Goal: Task Accomplishment & Management: Manage account settings

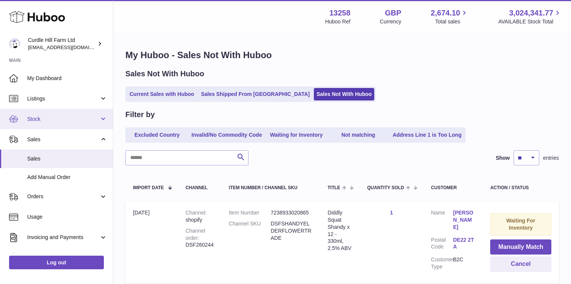
click at [36, 122] on link "Stock" at bounding box center [56, 119] width 113 height 20
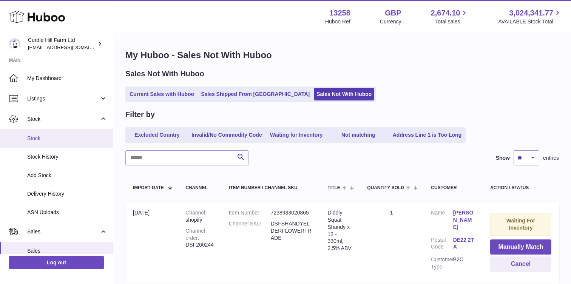
click at [32, 139] on span "Stock" at bounding box center [67, 138] width 80 height 7
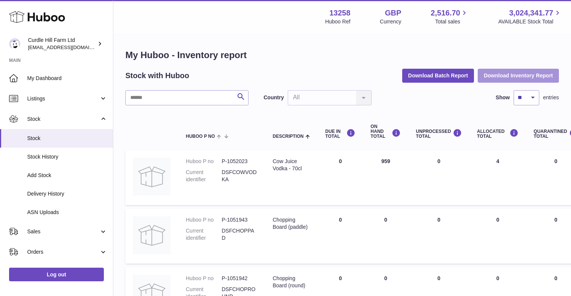
click at [526, 75] on button "Download Inventory Report" at bounding box center [518, 76] width 81 height 14
click at [249, 119] on th "Huboo P no" at bounding box center [221, 132] width 87 height 30
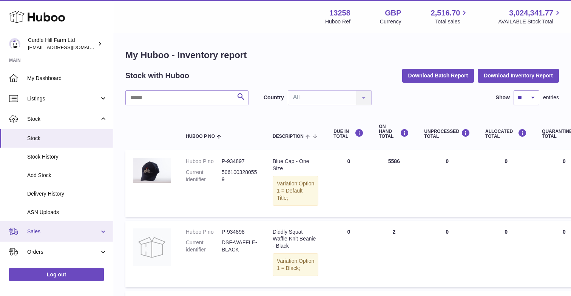
click at [42, 231] on span "Sales" at bounding box center [63, 231] width 72 height 7
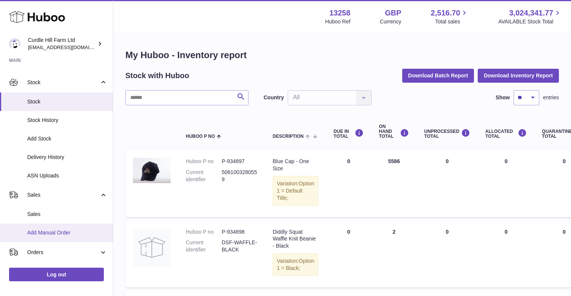
scroll to position [38, 0]
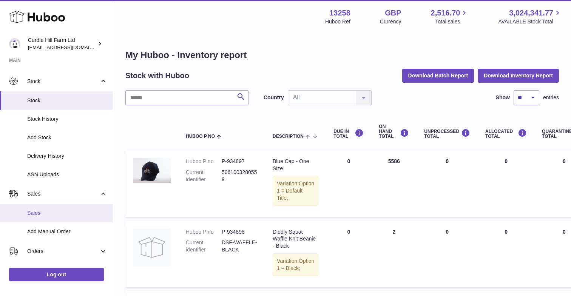
click at [41, 210] on span "Sales" at bounding box center [67, 213] width 80 height 7
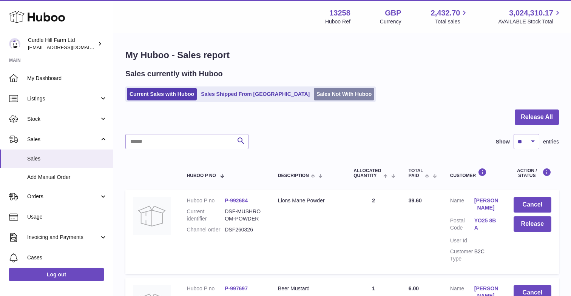
click at [314, 96] on link "Sales Not With Huboo" at bounding box center [344, 94] width 60 height 12
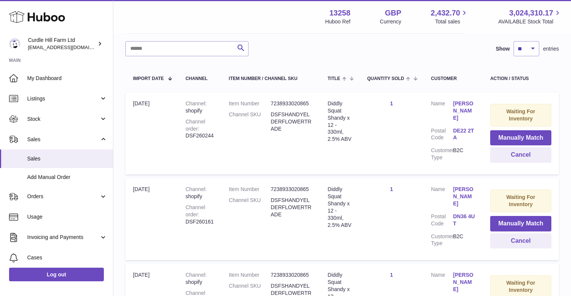
scroll to position [110, 0]
click at [273, 108] on dl "Item Number 7238933020865 Channel SKU DSFSHANDYELDERFLOWERTRADE" at bounding box center [271, 118] width 84 height 36
click at [439, 116] on dl "Customer Name Caroline Wood Postal Code DE22 2TA Customer Type B2C" at bounding box center [453, 132] width 44 height 65
click at [408, 108] on td "Quantity Sold 1" at bounding box center [392, 133] width 64 height 82
click at [216, 101] on td "Channel shopify Channel order DSF260244" at bounding box center [199, 133] width 43 height 82
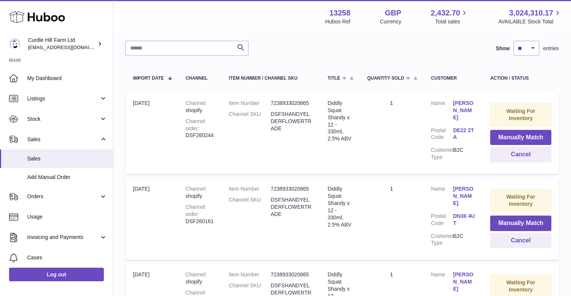
click at [172, 115] on td "Import date 25th Aug" at bounding box center [151, 133] width 53 height 82
click at [235, 115] on dt "Channel SKU" at bounding box center [250, 122] width 42 height 22
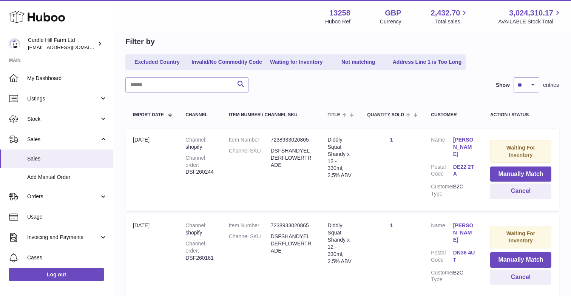
scroll to position [80, 0]
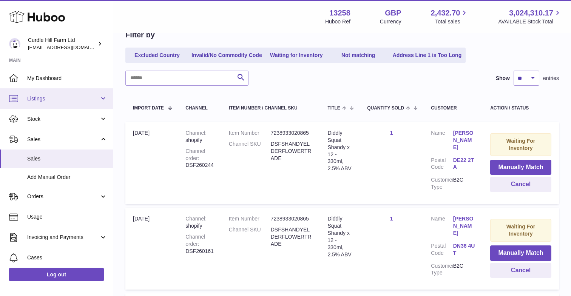
click at [67, 99] on span "Listings" at bounding box center [63, 98] width 72 height 7
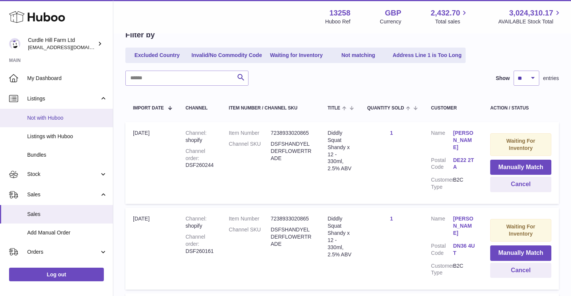
click at [63, 116] on span "Not with Huboo" at bounding box center [67, 118] width 80 height 7
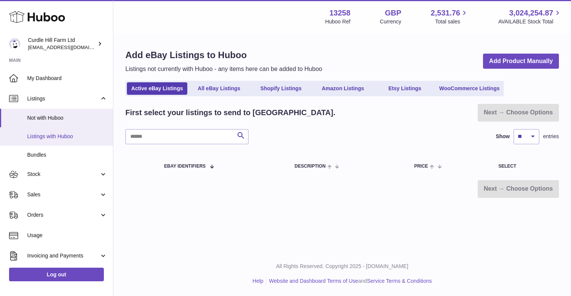
click at [53, 134] on span "Listings with Huboo" at bounding box center [67, 136] width 80 height 7
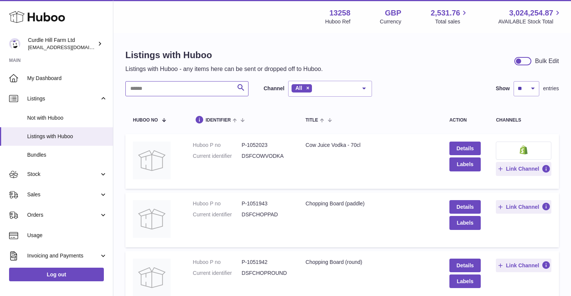
click at [155, 89] on input "text" at bounding box center [186, 88] width 123 height 15
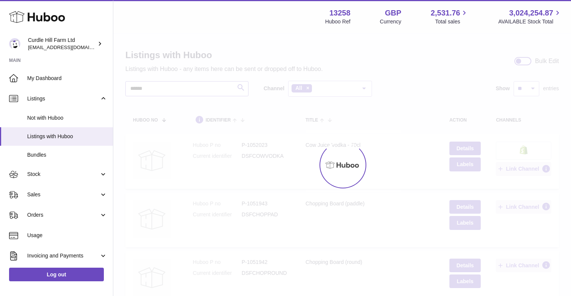
type input "******"
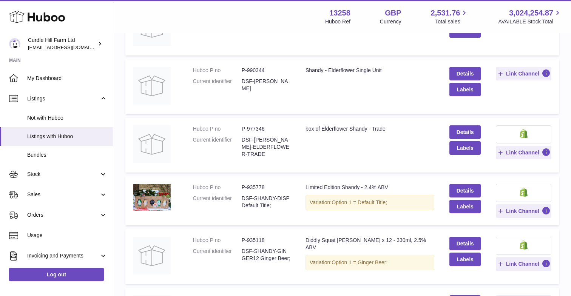
scroll to position [250, 0]
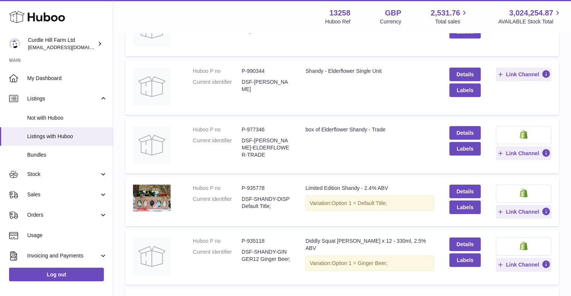
click at [270, 130] on dd "P-977346" at bounding box center [266, 129] width 49 height 7
click at [268, 137] on dd "DSF-SHANDY-ELDERFLOWER-TRADE" at bounding box center [266, 148] width 49 height 22
click at [463, 128] on link "Details" at bounding box center [466, 133] width 32 height 14
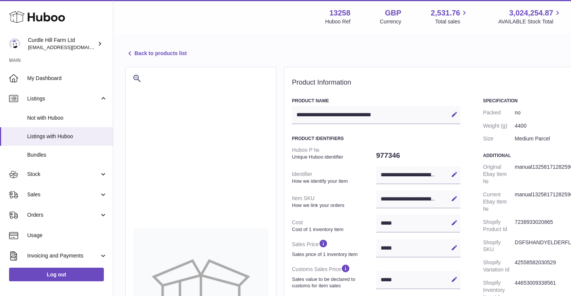
select select
select select "****"
click at [417, 197] on div "**********" at bounding box center [418, 199] width 84 height 18
click at [454, 196] on icon at bounding box center [454, 198] width 7 height 7
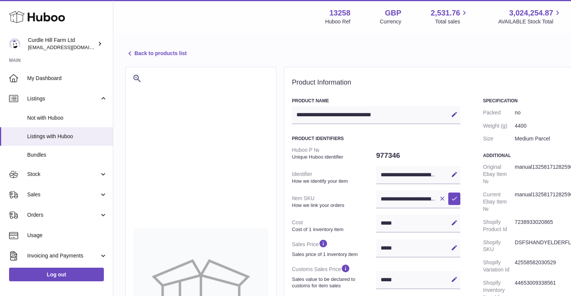
drag, startPoint x: 397, startPoint y: 155, endPoint x: 363, endPoint y: 155, distance: 34.4
click at [400, 151] on dd "977346" at bounding box center [418, 156] width 84 height 16
drag, startPoint x: 400, startPoint y: 153, endPoint x: 376, endPoint y: 154, distance: 23.5
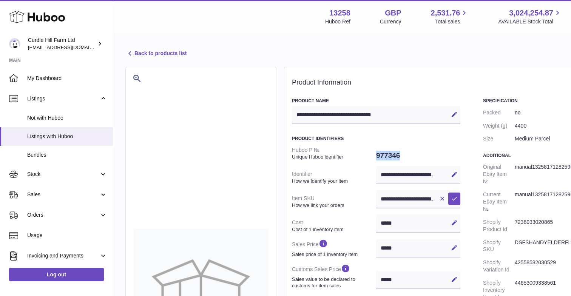
click at [376, 154] on dd "977346" at bounding box center [418, 156] width 84 height 16
copy dd "977346"
click at [428, 148] on dd "977346" at bounding box center [418, 156] width 84 height 16
click at [39, 173] on span "Stock" at bounding box center [63, 174] width 72 height 7
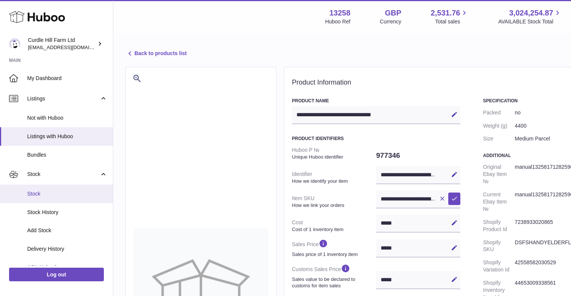
click at [31, 194] on span "Stock" at bounding box center [67, 193] width 80 height 7
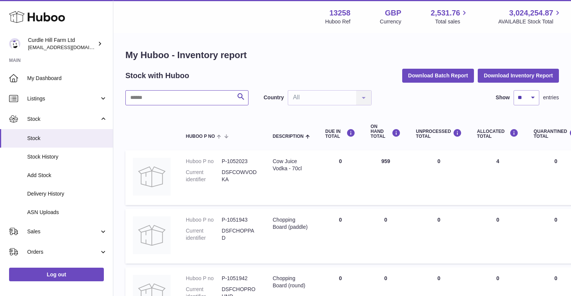
click at [184, 100] on input "text" at bounding box center [186, 97] width 123 height 15
paste input "******"
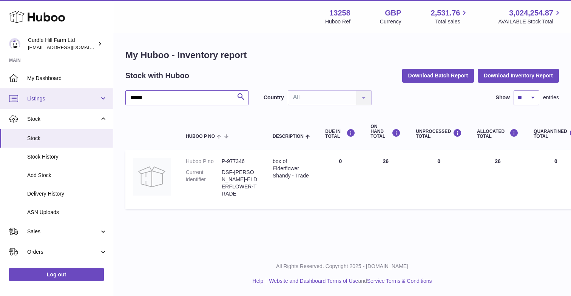
drag, startPoint x: 153, startPoint y: 96, endPoint x: 93, endPoint y: 96, distance: 60.1
click at [93, 96] on div "Huboo Curdle Hill Farm Ltd will@diddlysquatfarmshop.com Main My Dashboard Listi…" at bounding box center [285, 148] width 571 height 296
type input "******"
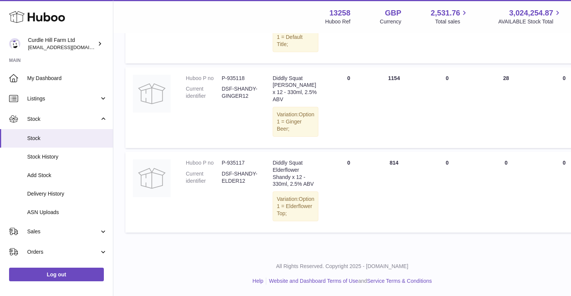
scroll to position [465, 0]
click at [427, 208] on td "UNPROCESSED Total 0" at bounding box center [447, 192] width 61 height 81
click at [237, 170] on dd "DSF-SHANDY-ELDER12" at bounding box center [240, 177] width 36 height 14
click at [46, 99] on span "Listings" at bounding box center [63, 98] width 72 height 7
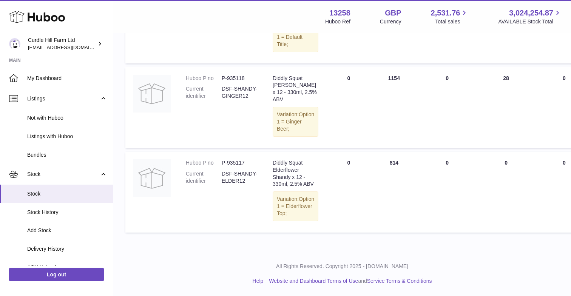
click at [211, 203] on td "Huboo P no P-935117 Current identifier DSF-SHANDY-ELDER12" at bounding box center [221, 192] width 87 height 81
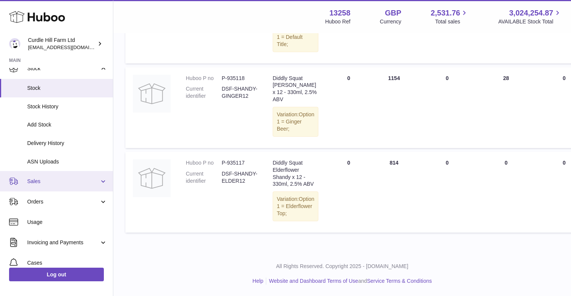
click at [40, 178] on span "Sales" at bounding box center [63, 181] width 72 height 7
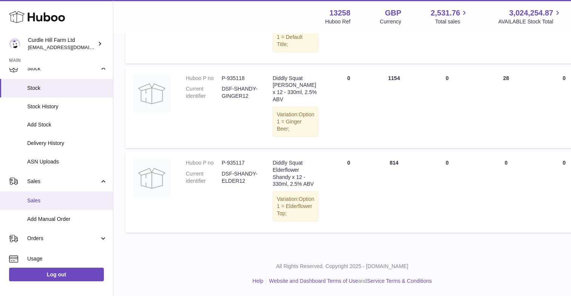
click at [52, 197] on span "Sales" at bounding box center [67, 200] width 80 height 7
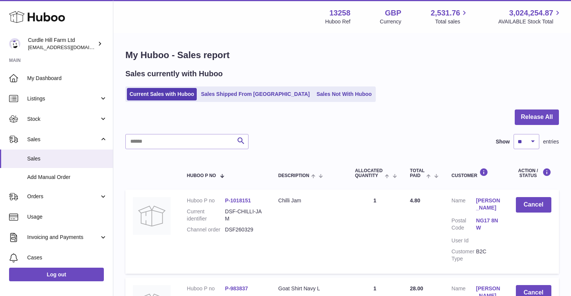
scroll to position [60, 0]
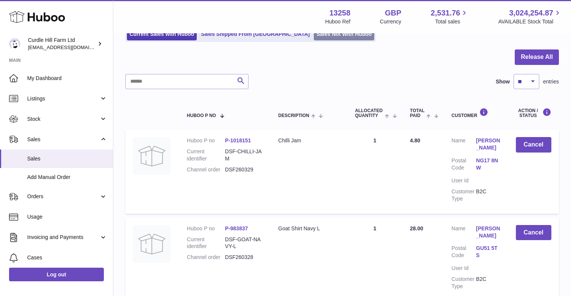
click at [314, 35] on link "Sales Not With Huboo" at bounding box center [344, 34] width 60 height 12
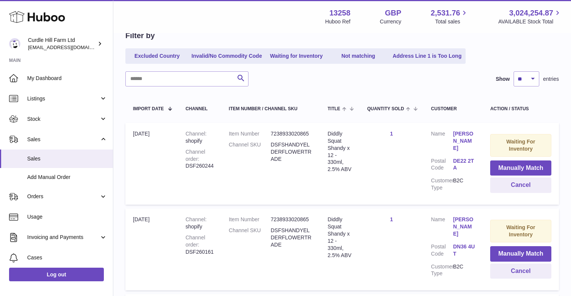
scroll to position [93, 0]
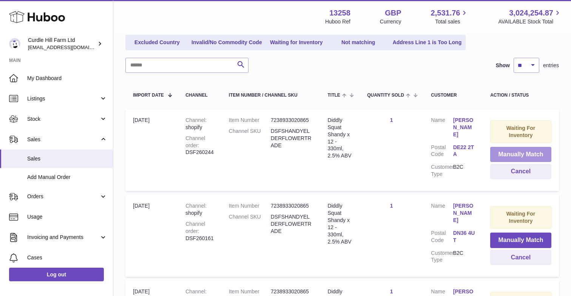
click at [530, 150] on button "Manually Match" at bounding box center [521, 154] width 61 height 15
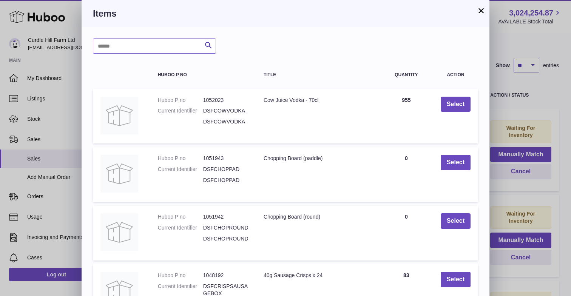
click at [116, 48] on input "text" at bounding box center [154, 46] width 123 height 15
type input "******"
click at [210, 44] on icon "submit" at bounding box center [208, 45] width 9 height 9
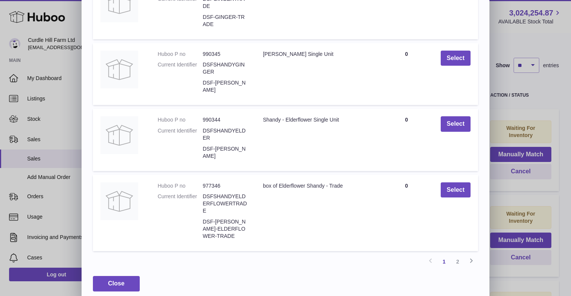
scroll to position [170, 0]
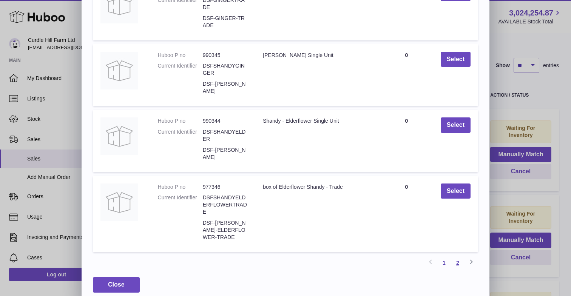
click at [458, 256] on link "2" at bounding box center [458, 263] width 14 height 14
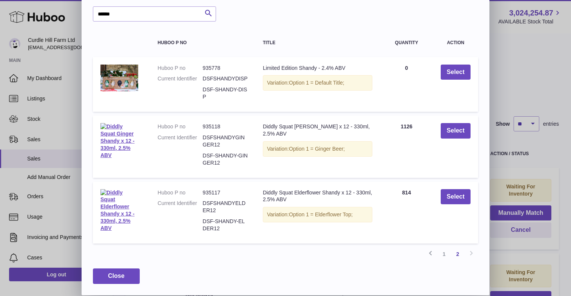
scroll to position [27, 0]
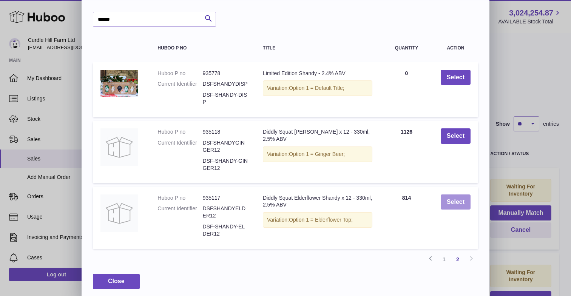
click at [452, 198] on button "Select" at bounding box center [456, 202] width 30 height 15
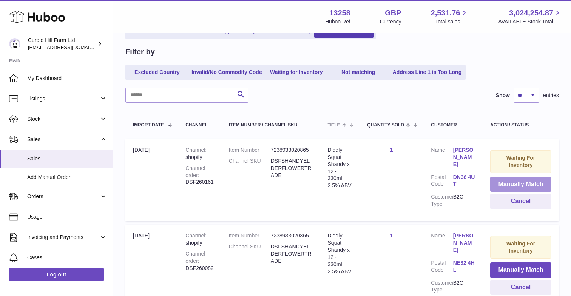
scroll to position [72, 0]
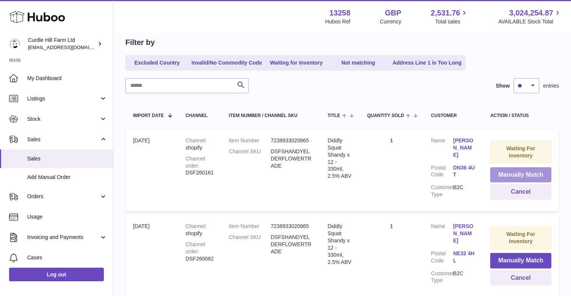
click at [524, 173] on button "Manually Match" at bounding box center [521, 174] width 61 height 15
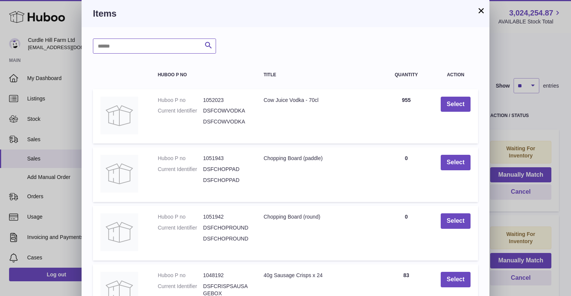
click at [126, 45] on input "text" at bounding box center [154, 46] width 123 height 15
type input "******"
click at [203, 46] on button "Search" at bounding box center [208, 46] width 15 height 15
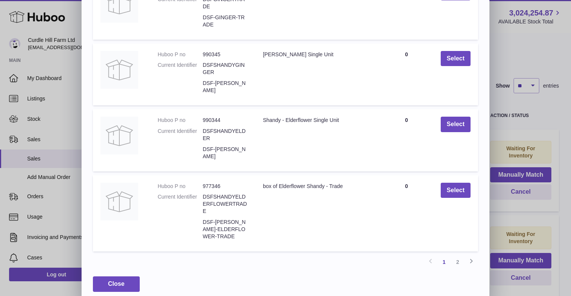
scroll to position [170, 0]
click at [460, 256] on link "2" at bounding box center [458, 263] width 14 height 14
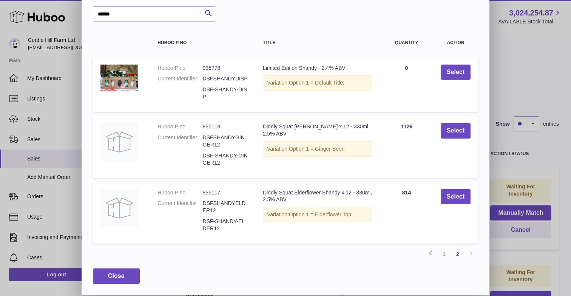
scroll to position [27, 0]
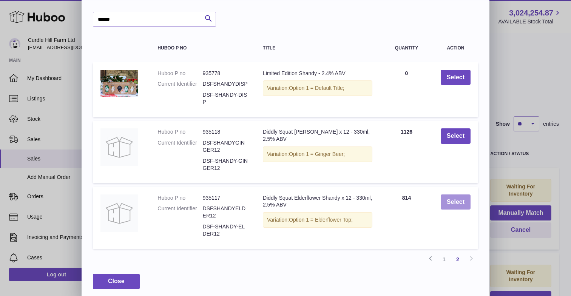
click at [460, 197] on button "Select" at bounding box center [456, 202] width 30 height 15
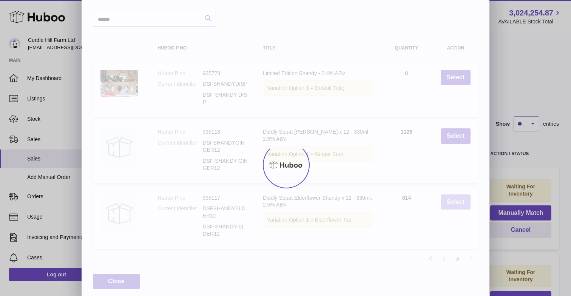
scroll to position [0, 0]
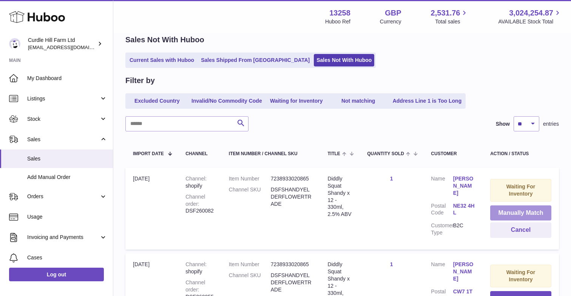
click at [515, 211] on button "Manually Match" at bounding box center [521, 213] width 61 height 15
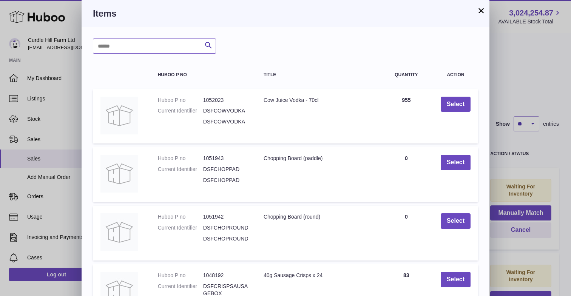
click at [166, 48] on input "text" at bounding box center [154, 46] width 123 height 15
type input "******"
click at [210, 43] on icon "submit" at bounding box center [208, 45] width 9 height 9
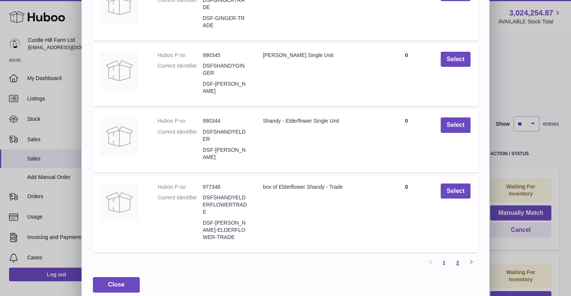
click at [457, 256] on link "2" at bounding box center [458, 263] width 14 height 14
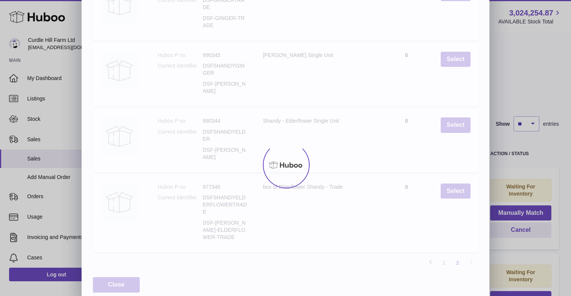
scroll to position [27, 0]
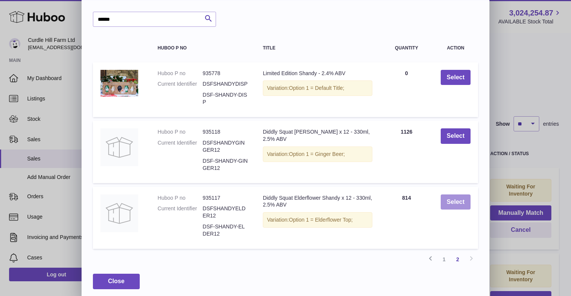
click at [457, 197] on button "Select" at bounding box center [456, 202] width 30 height 15
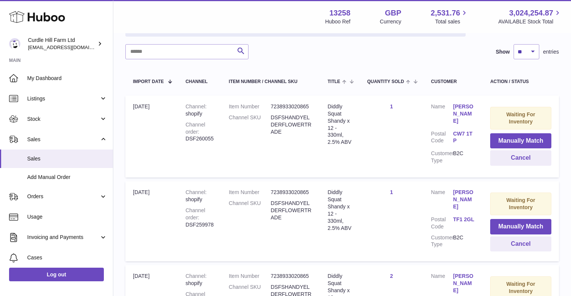
scroll to position [116, 0]
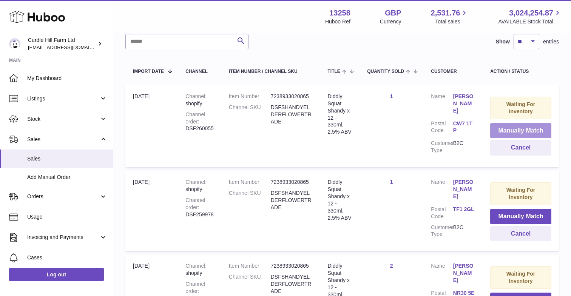
click at [523, 128] on button "Manually Match" at bounding box center [521, 130] width 61 height 15
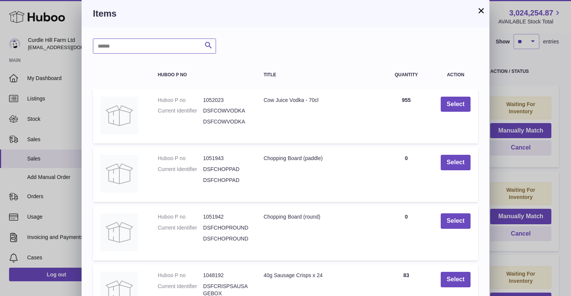
click at [150, 46] on input "text" at bounding box center [154, 46] width 123 height 15
type input "******"
click at [209, 45] on icon "submit" at bounding box center [208, 45] width 9 height 9
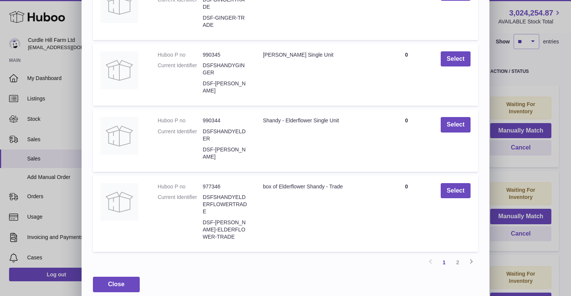
scroll to position [170, 0]
click at [458, 256] on link "2" at bounding box center [458, 263] width 14 height 14
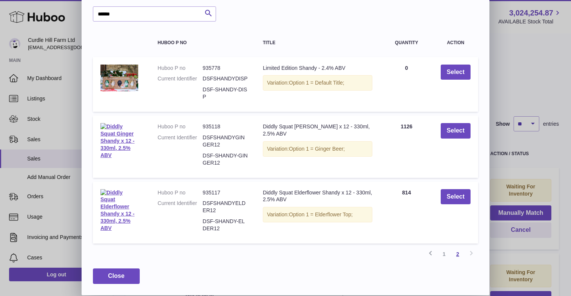
scroll to position [27, 0]
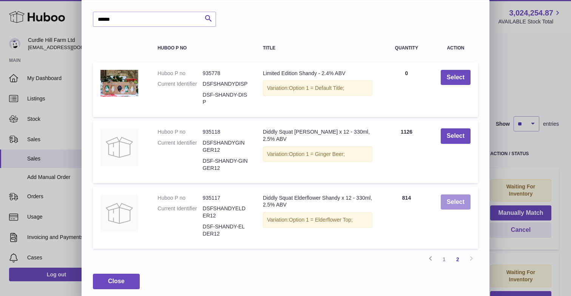
click at [460, 196] on button "Select" at bounding box center [456, 202] width 30 height 15
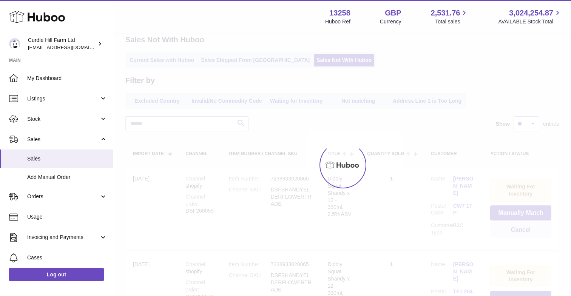
scroll to position [0, 0]
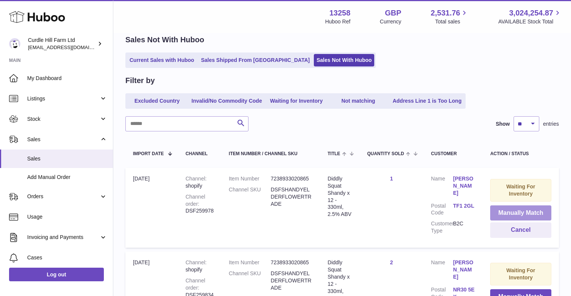
click at [511, 209] on button "Manually Match" at bounding box center [521, 213] width 61 height 15
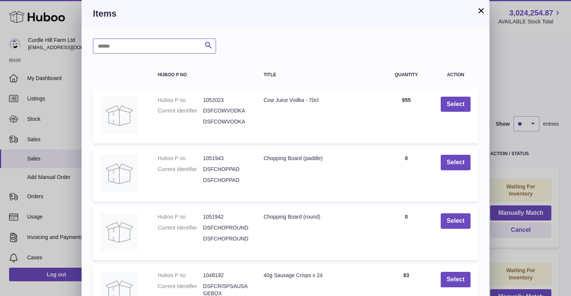
click at [111, 46] on input "text" at bounding box center [154, 46] width 123 height 15
type input "******"
click at [207, 47] on icon "submit" at bounding box center [208, 45] width 9 height 9
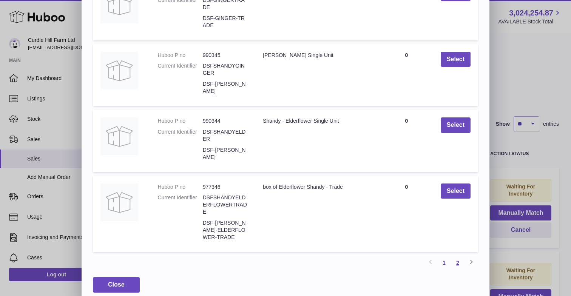
click at [457, 256] on link "2" at bounding box center [458, 263] width 14 height 14
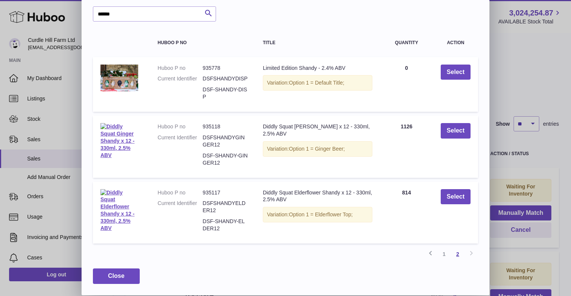
scroll to position [27, 0]
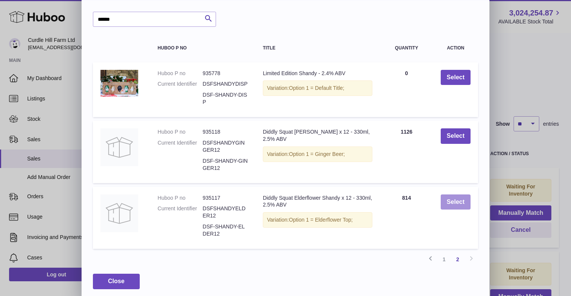
click at [457, 200] on button "Select" at bounding box center [456, 202] width 30 height 15
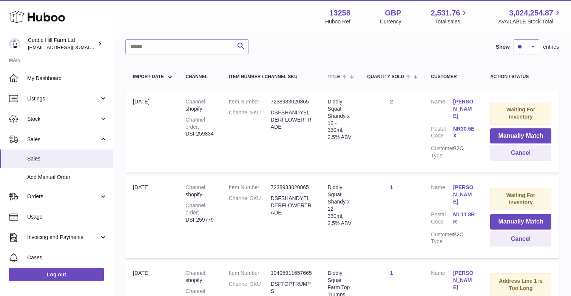
scroll to position [128, 0]
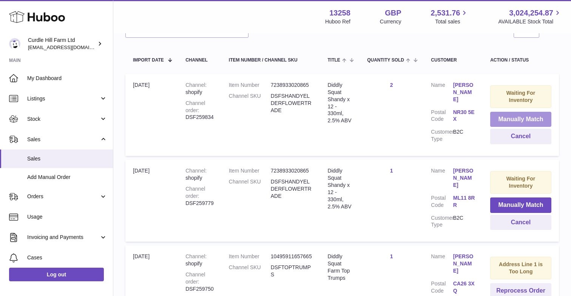
click at [528, 116] on button "Manually Match" at bounding box center [521, 119] width 61 height 15
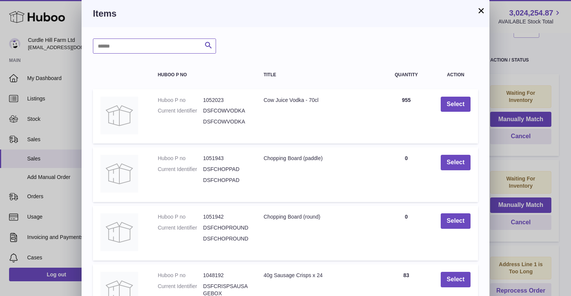
click at [126, 52] on input "text" at bounding box center [154, 46] width 123 height 15
type input "******"
click at [205, 45] on icon "submit" at bounding box center [208, 45] width 9 height 9
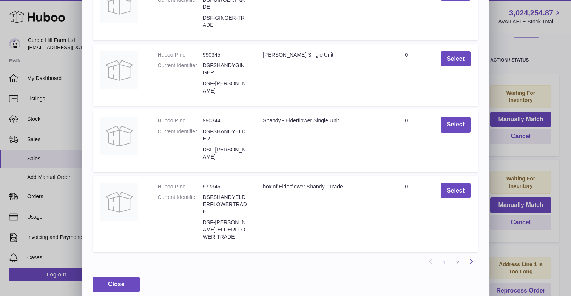
scroll to position [170, 0]
click at [459, 257] on link "2" at bounding box center [458, 263] width 14 height 14
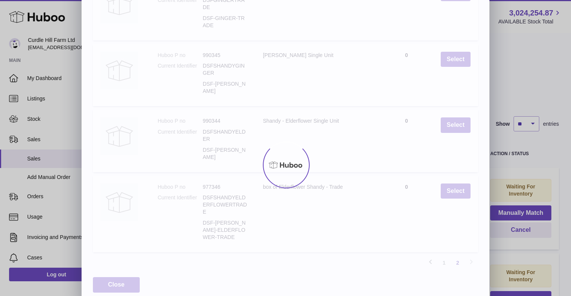
scroll to position [27, 0]
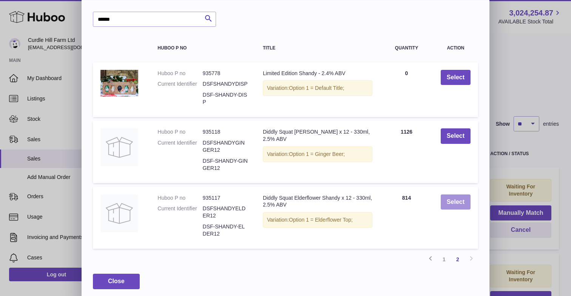
click at [451, 199] on button "Select" at bounding box center [456, 202] width 30 height 15
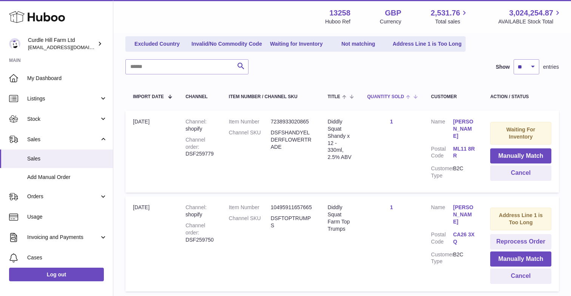
scroll to position [99, 0]
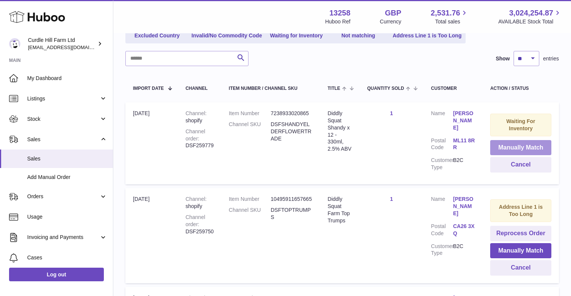
click at [517, 147] on button "Manually Match" at bounding box center [521, 147] width 61 height 15
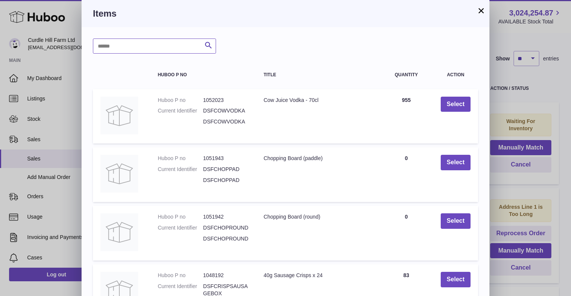
click at [158, 45] on input "text" at bounding box center [154, 46] width 123 height 15
type input "******"
click at [210, 44] on icon "submit" at bounding box center [208, 45] width 9 height 9
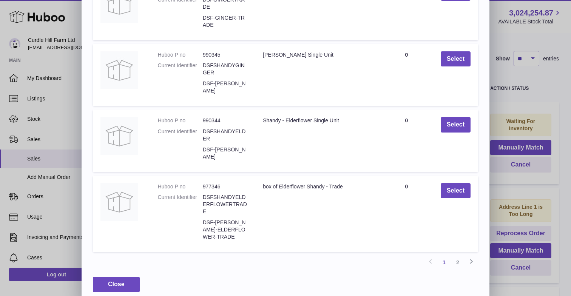
scroll to position [170, 0]
click at [459, 256] on link "2" at bounding box center [458, 263] width 14 height 14
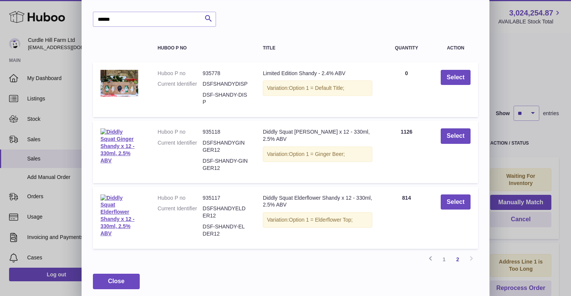
scroll to position [34, 0]
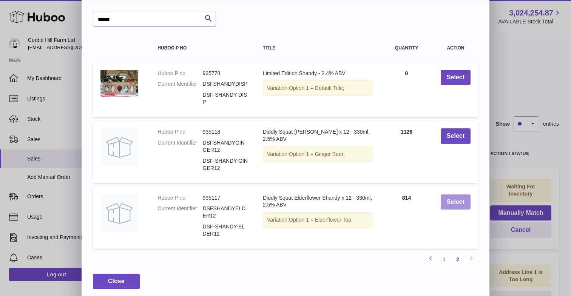
click at [454, 201] on button "Select" at bounding box center [456, 202] width 30 height 15
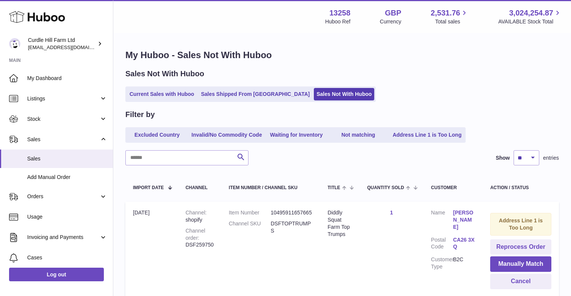
scroll to position [0, 0]
click at [46, 96] on span "Listings" at bounding box center [63, 98] width 72 height 7
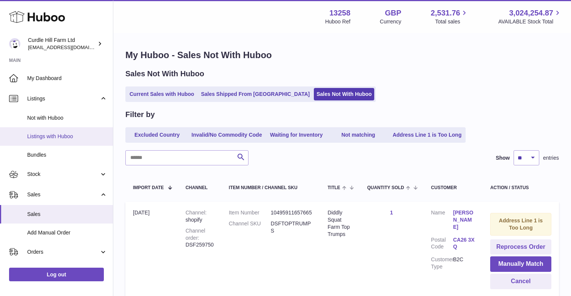
click at [38, 133] on span "Listings with Huboo" at bounding box center [67, 136] width 80 height 7
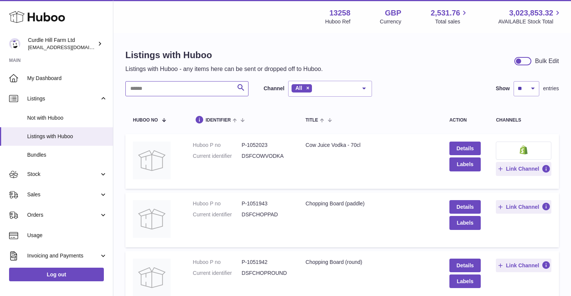
click at [160, 87] on input "text" at bounding box center [186, 88] width 123 height 15
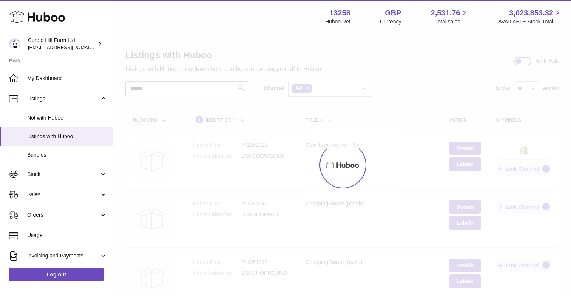
type input "******"
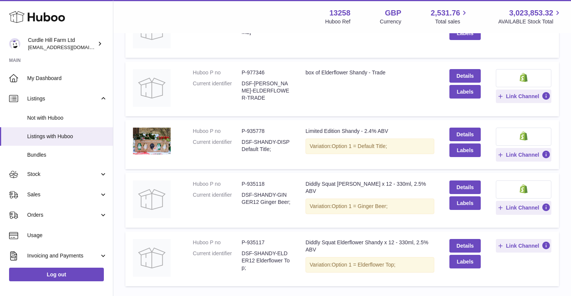
scroll to position [310, 0]
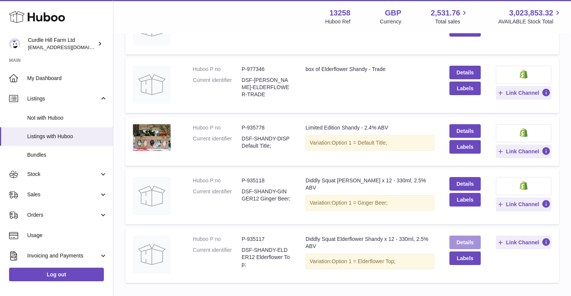
click at [461, 238] on link "Details" at bounding box center [466, 243] width 32 height 14
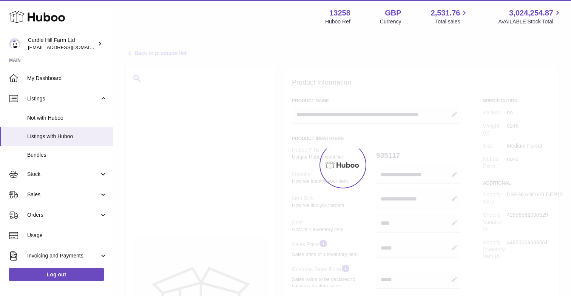
select select
select select "***"
select select "****"
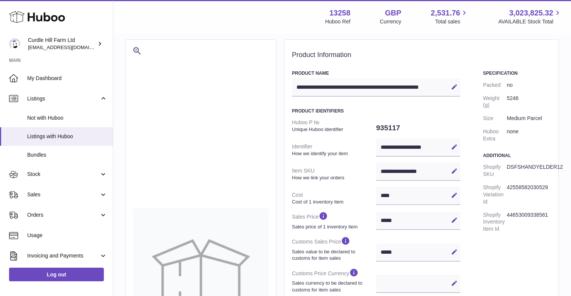
scroll to position [30, 0]
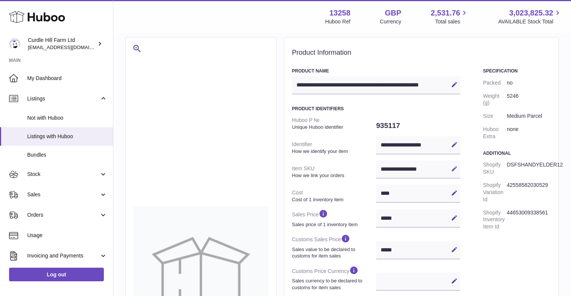
click at [455, 168] on icon at bounding box center [454, 169] width 7 height 7
